Goal: Task Accomplishment & Management: Complete application form

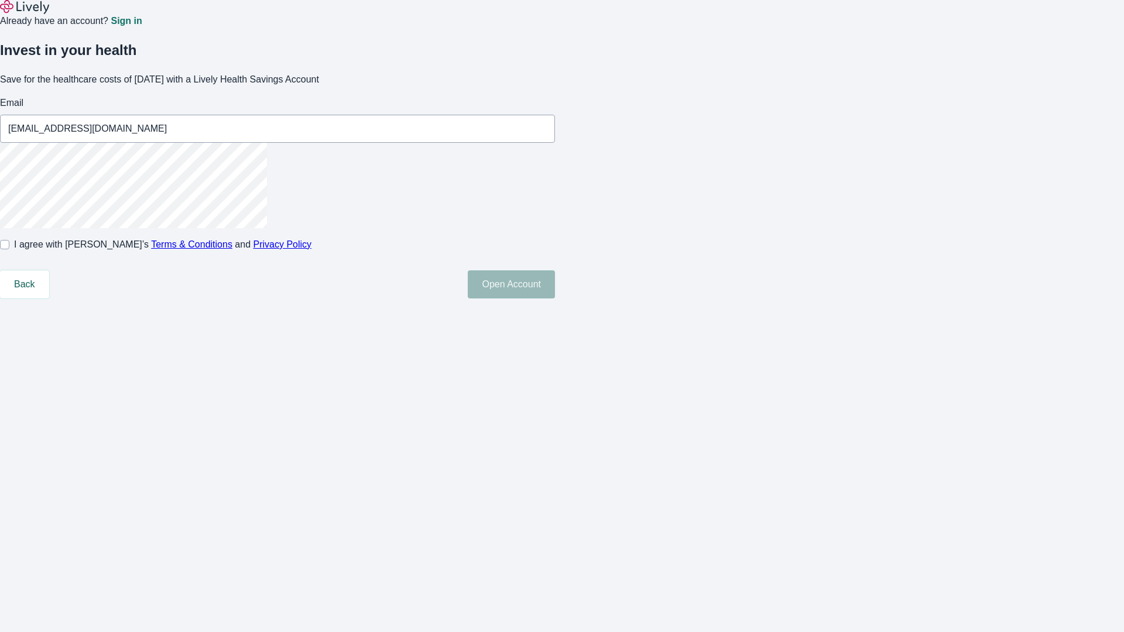
click at [9, 249] on input "I agree with Lively’s Terms & Conditions and Privacy Policy" at bounding box center [4, 244] width 9 height 9
checkbox input "true"
click at [555, 298] on button "Open Account" at bounding box center [511, 284] width 87 height 28
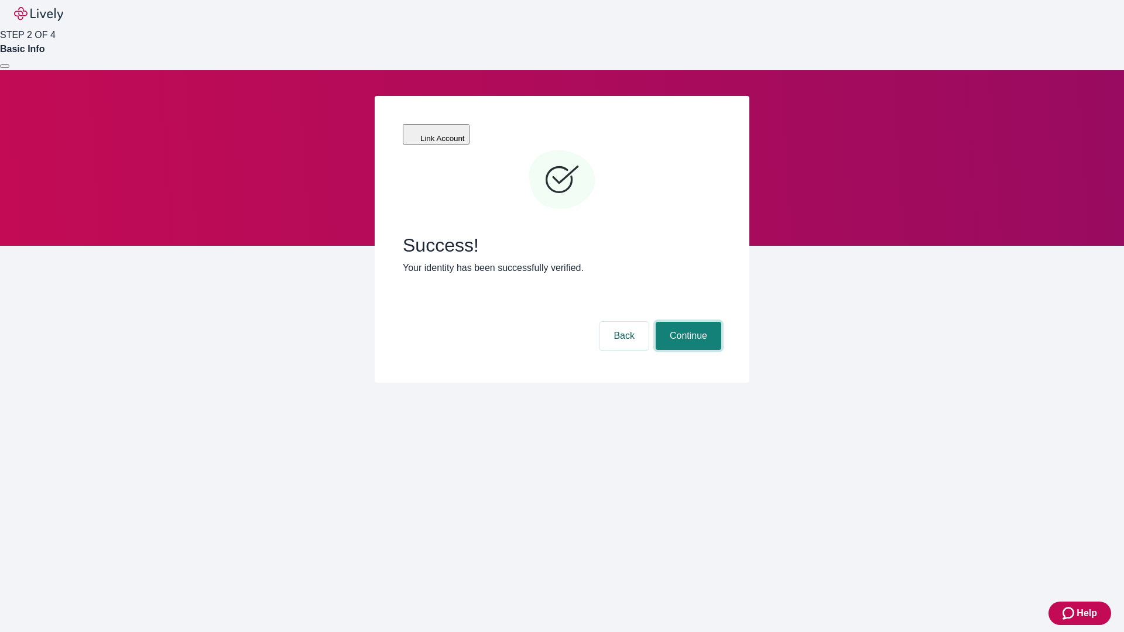
click at [687, 322] on button "Continue" at bounding box center [689, 336] width 66 height 28
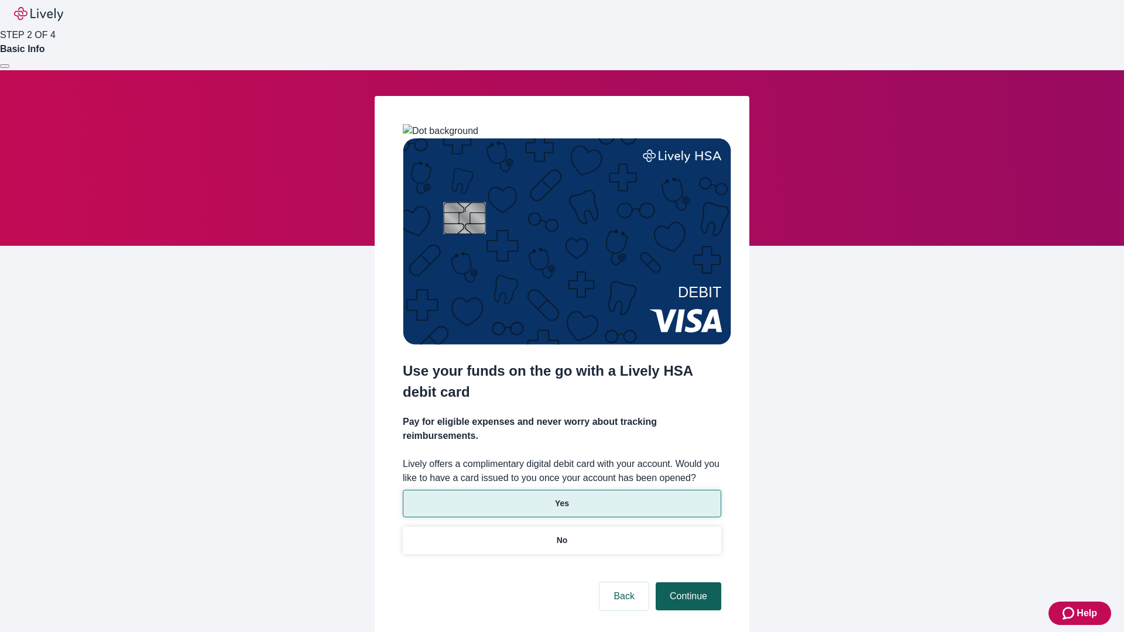
click at [561, 534] on p "No" at bounding box center [562, 540] width 11 height 12
click at [687, 582] on button "Continue" at bounding box center [689, 596] width 66 height 28
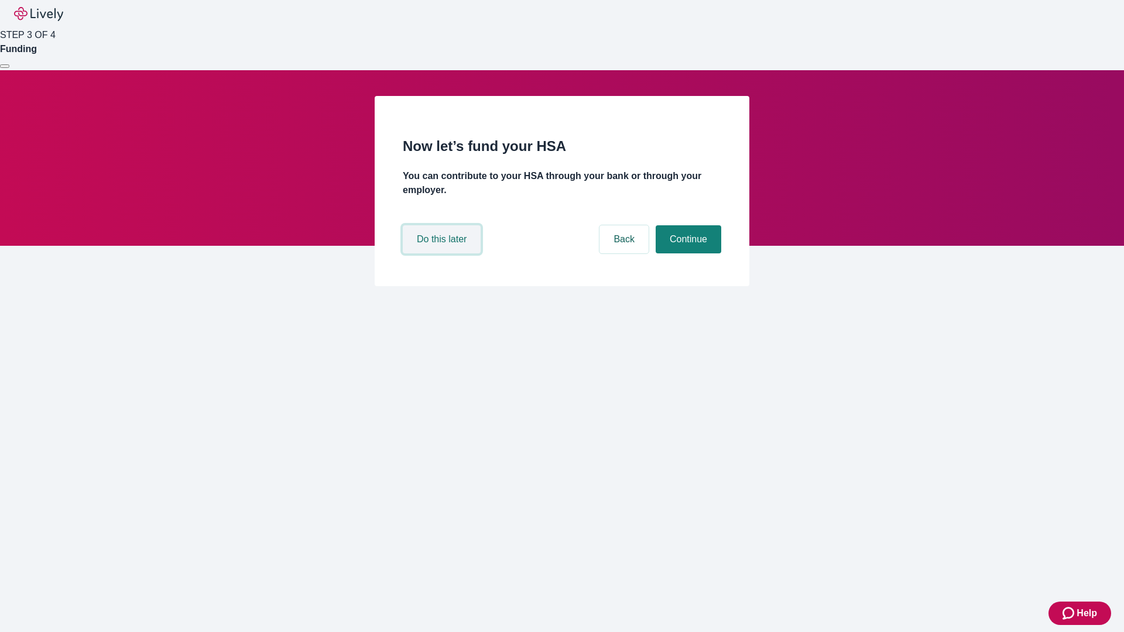
click at [443, 253] on button "Do this later" at bounding box center [442, 239] width 78 height 28
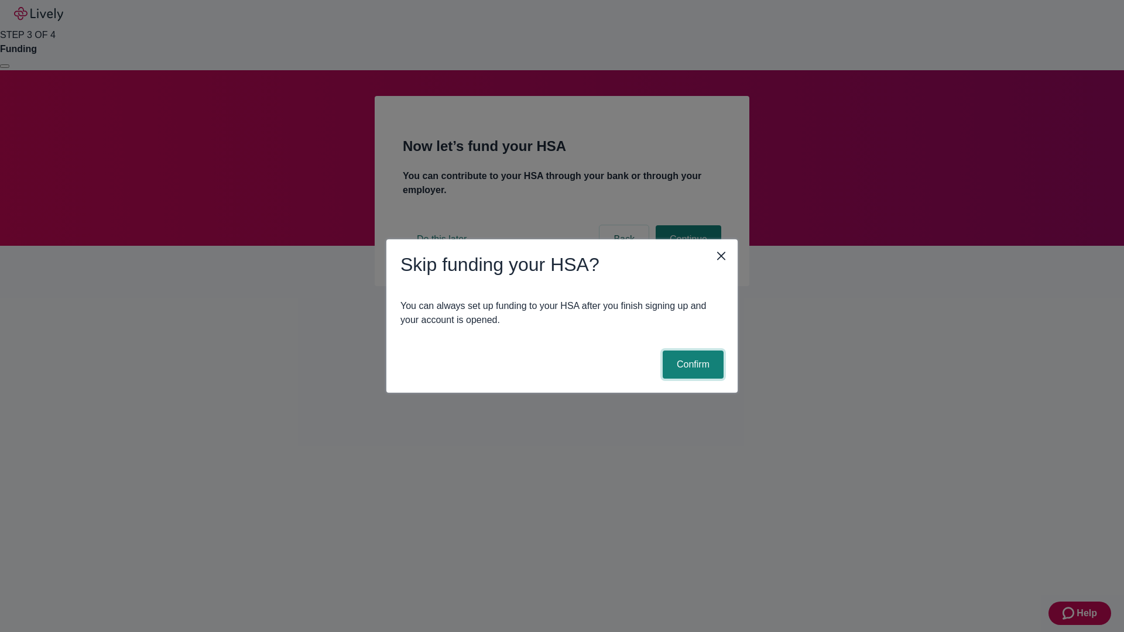
click at [691, 365] on button "Confirm" at bounding box center [693, 365] width 61 height 28
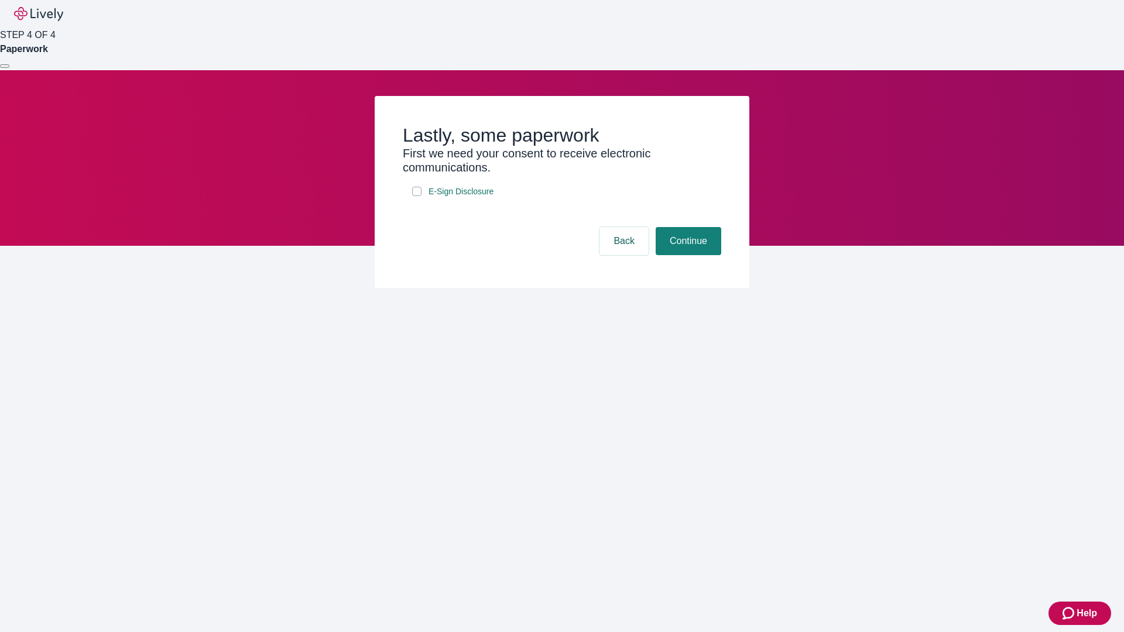
click at [417, 196] on input "E-Sign Disclosure" at bounding box center [416, 191] width 9 height 9
checkbox input "true"
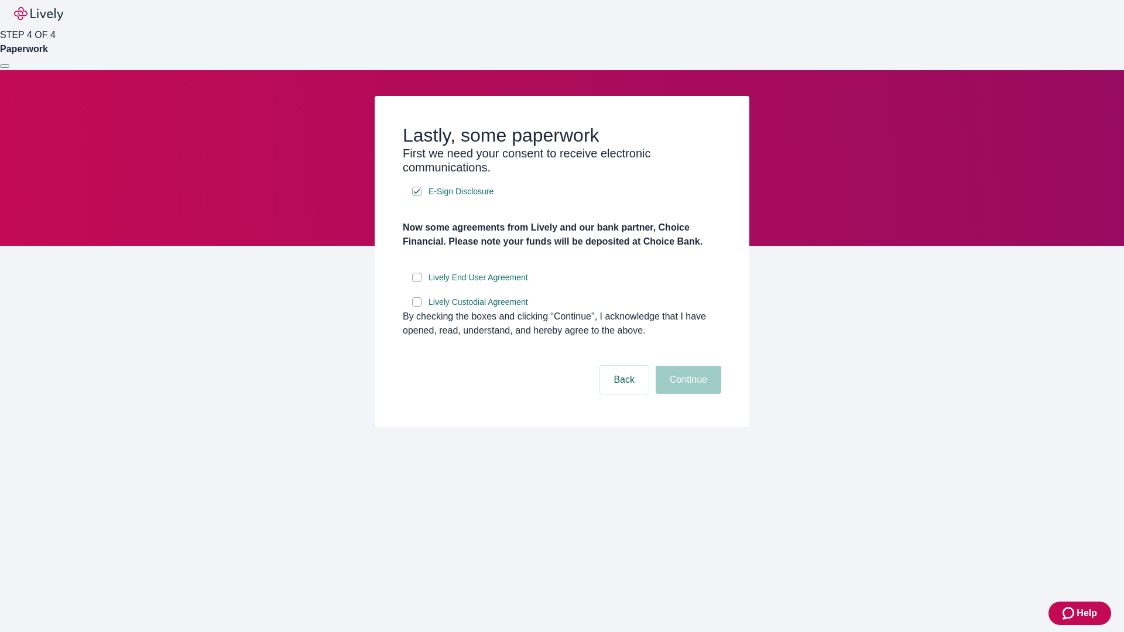
click at [417, 282] on input "Lively End User Agreement" at bounding box center [416, 277] width 9 height 9
checkbox input "true"
click at [417, 307] on input "Lively Custodial Agreement" at bounding box center [416, 301] width 9 height 9
checkbox input "true"
click at [687, 394] on button "Continue" at bounding box center [689, 380] width 66 height 28
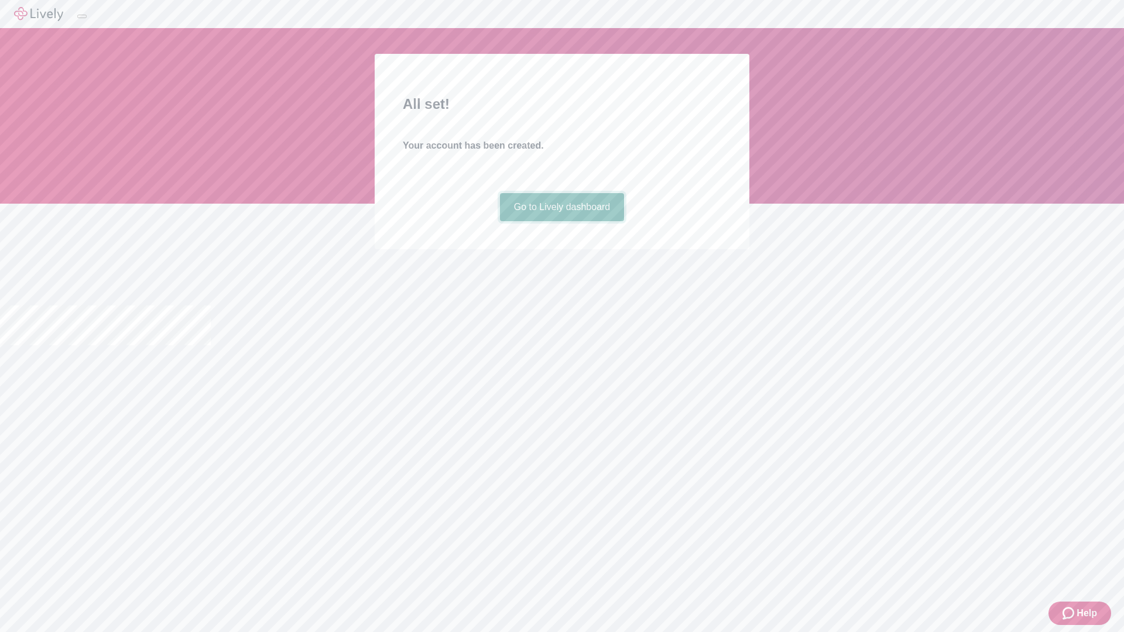
click at [561, 221] on link "Go to Lively dashboard" at bounding box center [562, 207] width 125 height 28
